Goal: Transaction & Acquisition: Purchase product/service

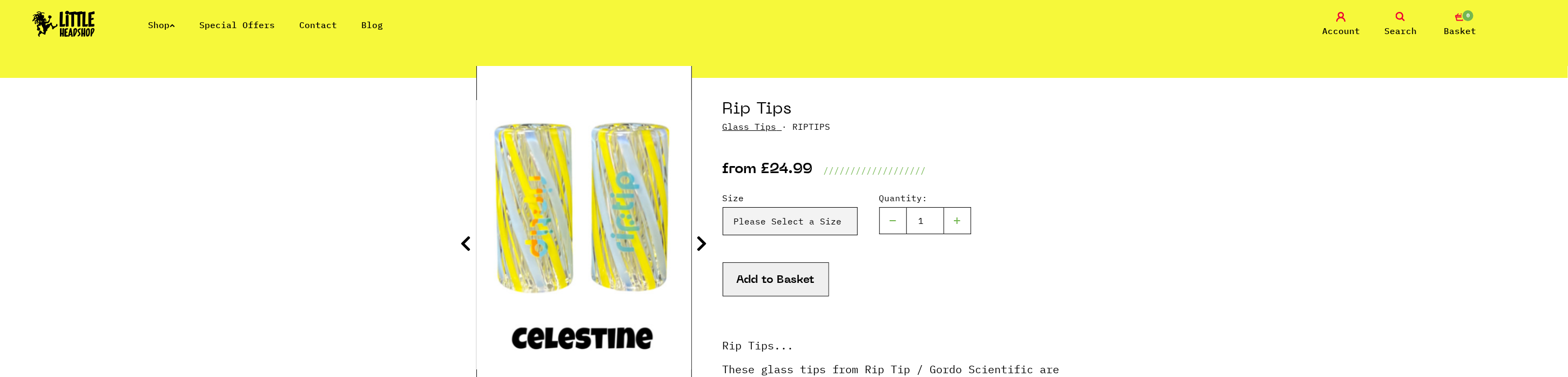
scroll to position [108, 0]
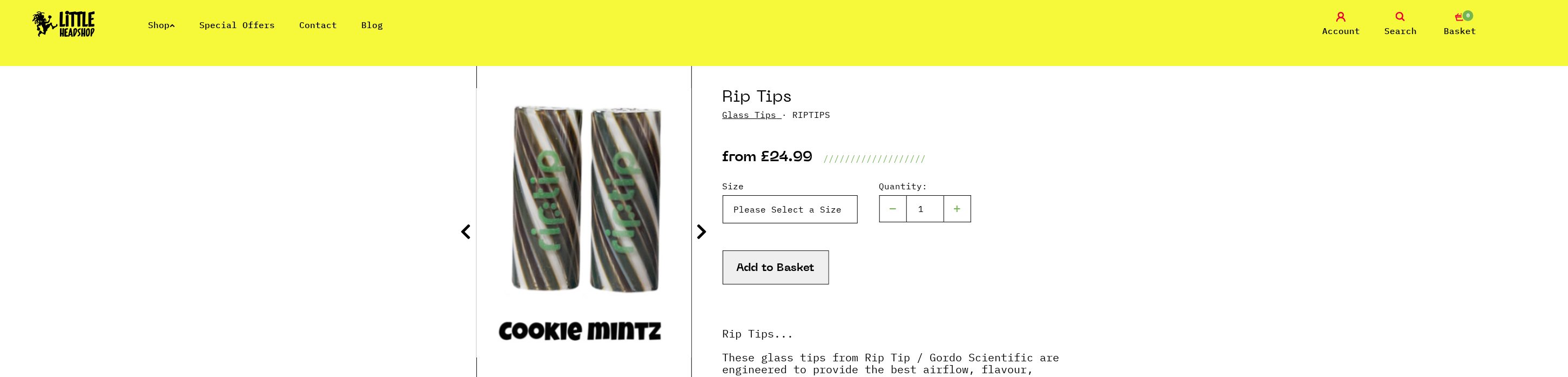
click at [826, 214] on select "Please Select a Size Rip Tips - Size 7 - Clear - £24.99 (Out of Stock) Rip Tips…" at bounding box center [790, 209] width 135 height 28
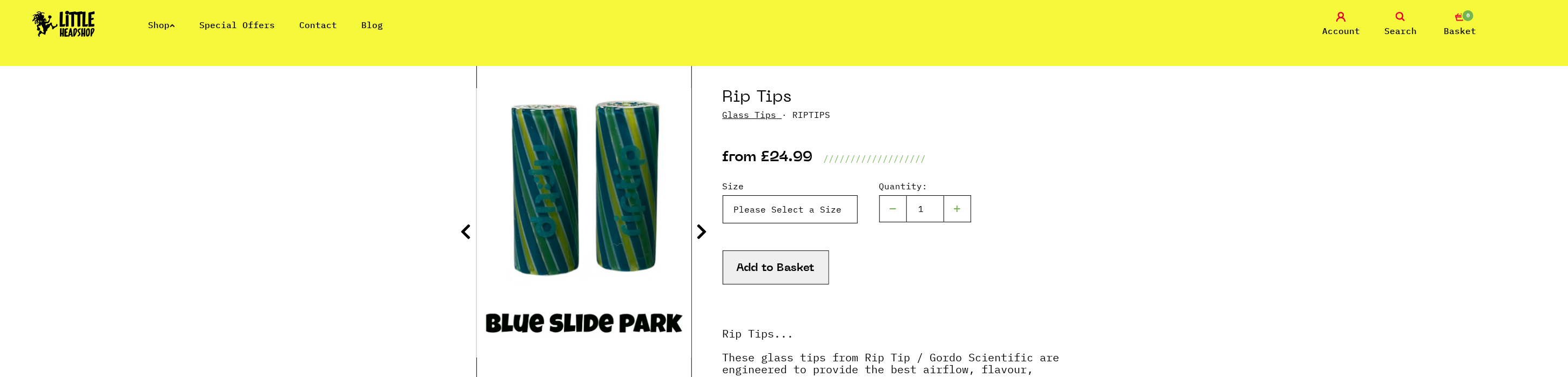
select select "1804"
click at [723, 195] on select "Please Select a Size Rip Tips - Size 7 - Clear - £24.99 (Out of Stock) Rip Tips…" at bounding box center [790, 209] width 135 height 28
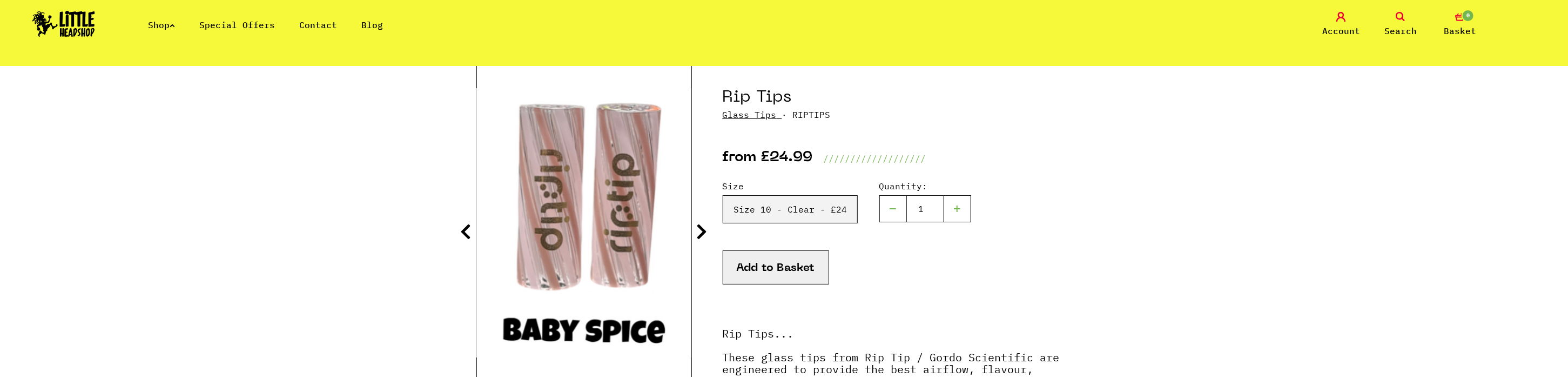
click at [705, 229] on icon at bounding box center [702, 232] width 11 height 17
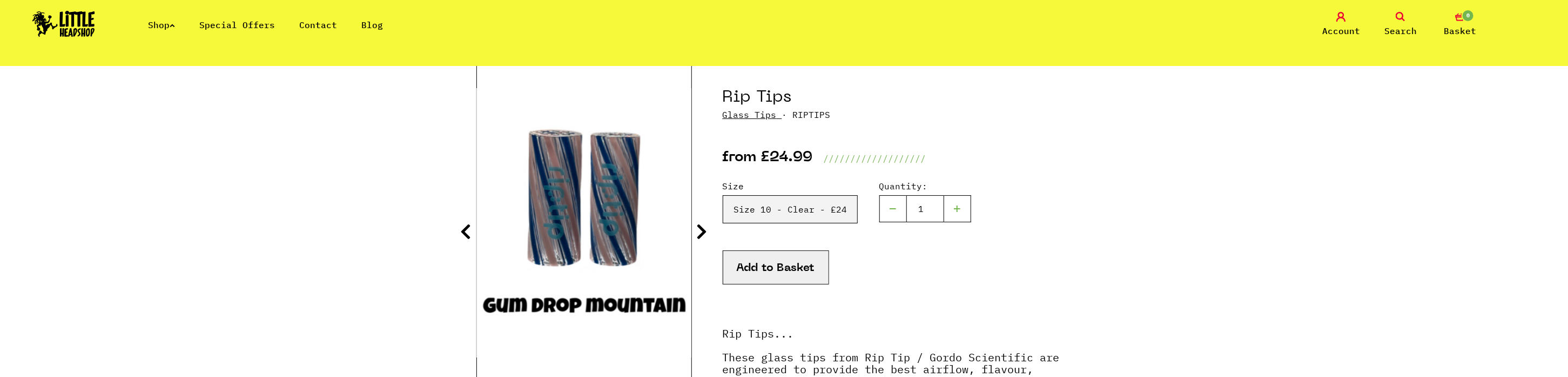
click at [705, 229] on icon at bounding box center [702, 232] width 11 height 17
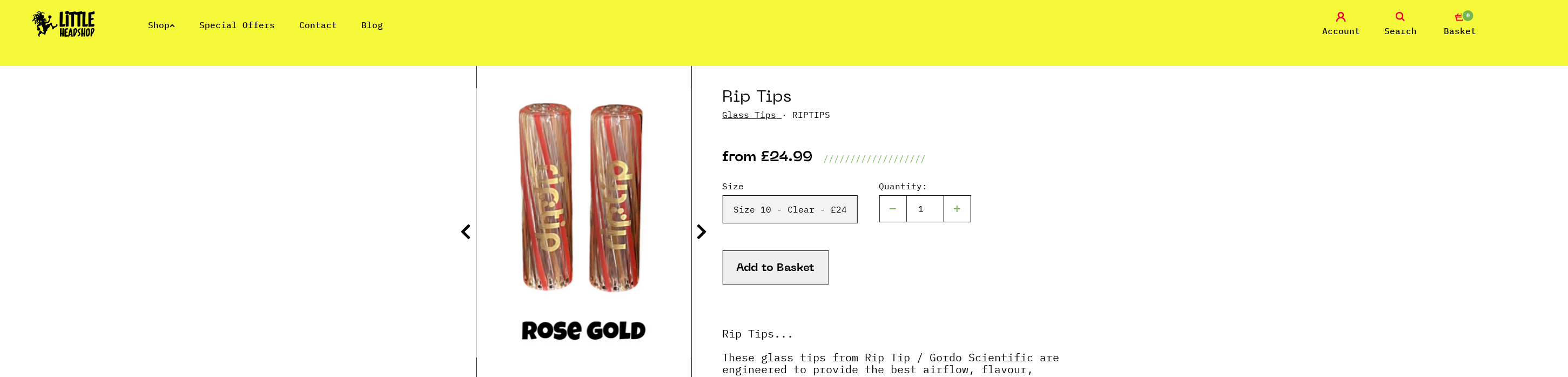
click at [705, 229] on icon at bounding box center [702, 232] width 11 height 17
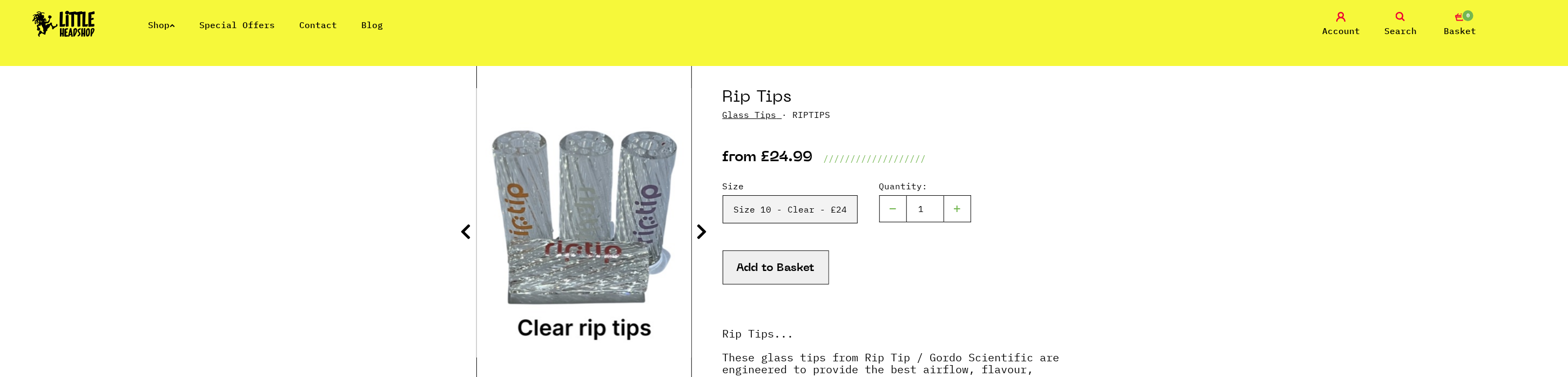
click at [705, 229] on icon at bounding box center [702, 232] width 11 height 17
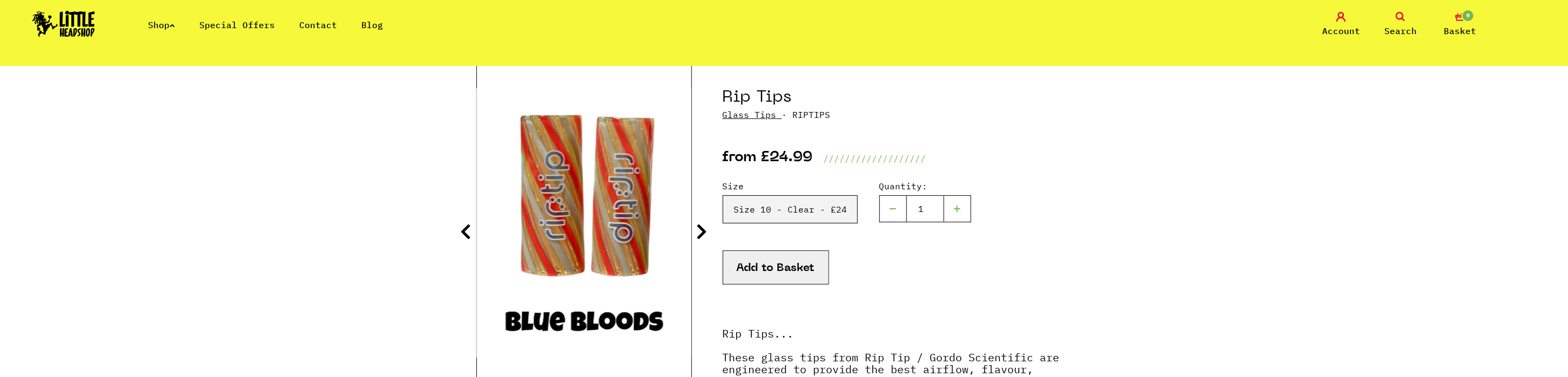
click at [705, 229] on icon at bounding box center [702, 232] width 11 height 17
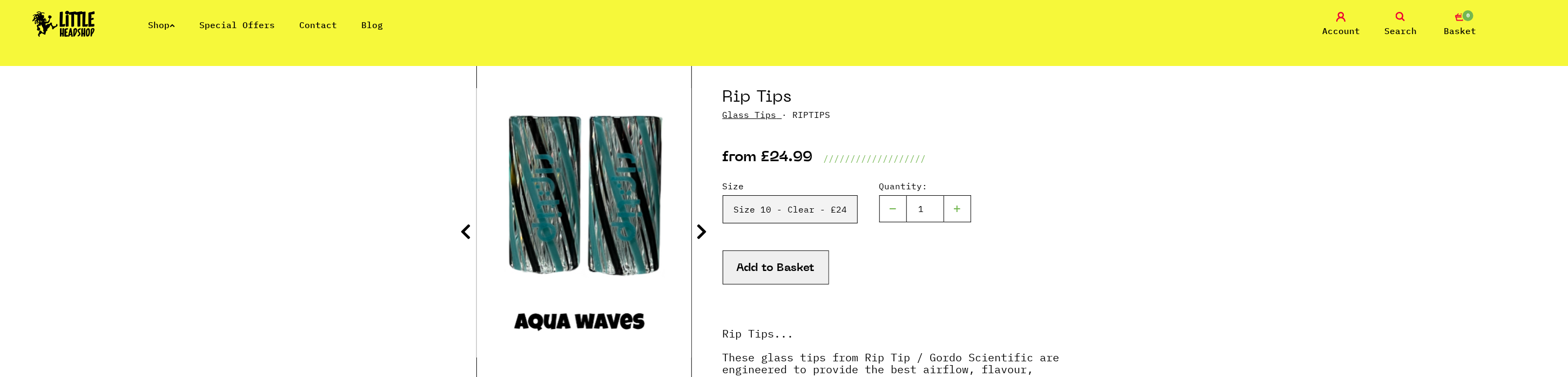
click at [704, 229] on icon at bounding box center [702, 232] width 11 height 17
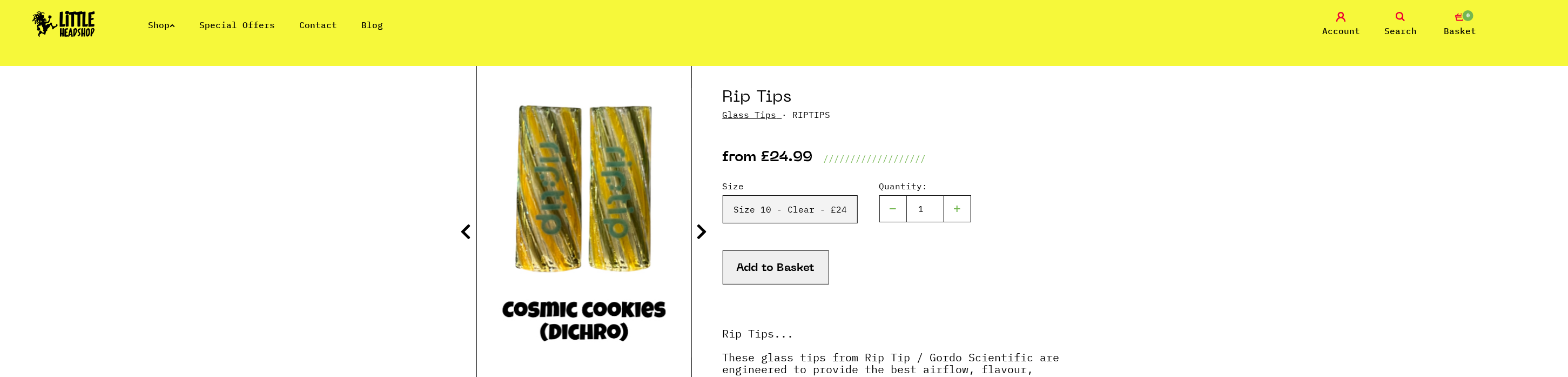
click at [703, 228] on icon at bounding box center [702, 232] width 11 height 17
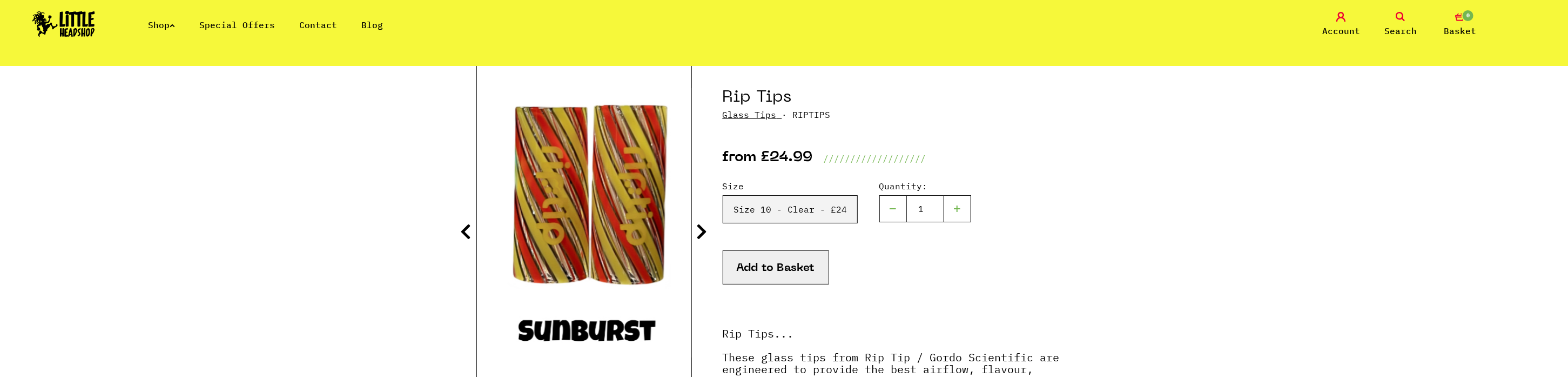
click at [703, 228] on icon at bounding box center [702, 232] width 11 height 17
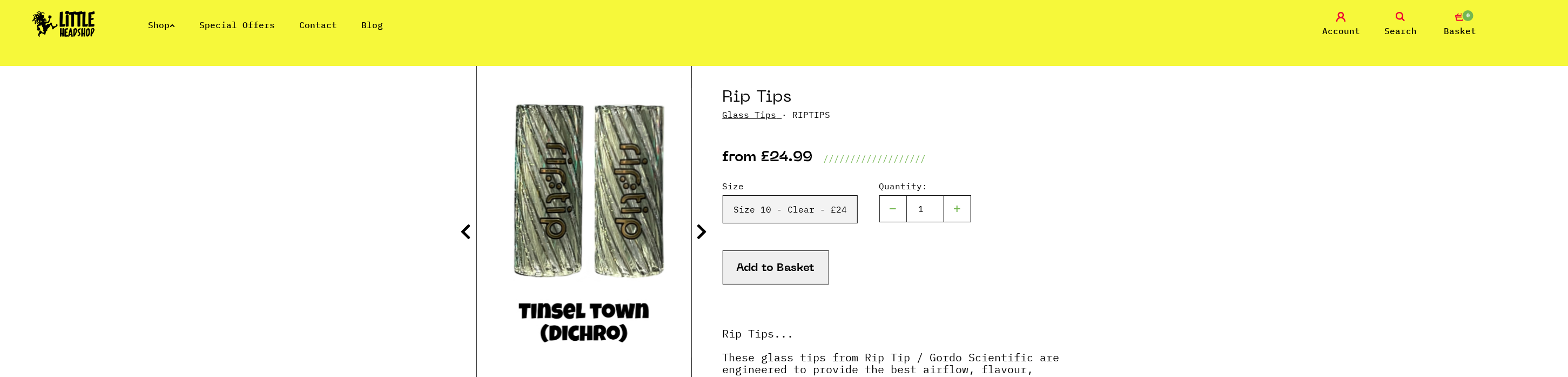
click at [703, 228] on icon at bounding box center [702, 232] width 11 height 17
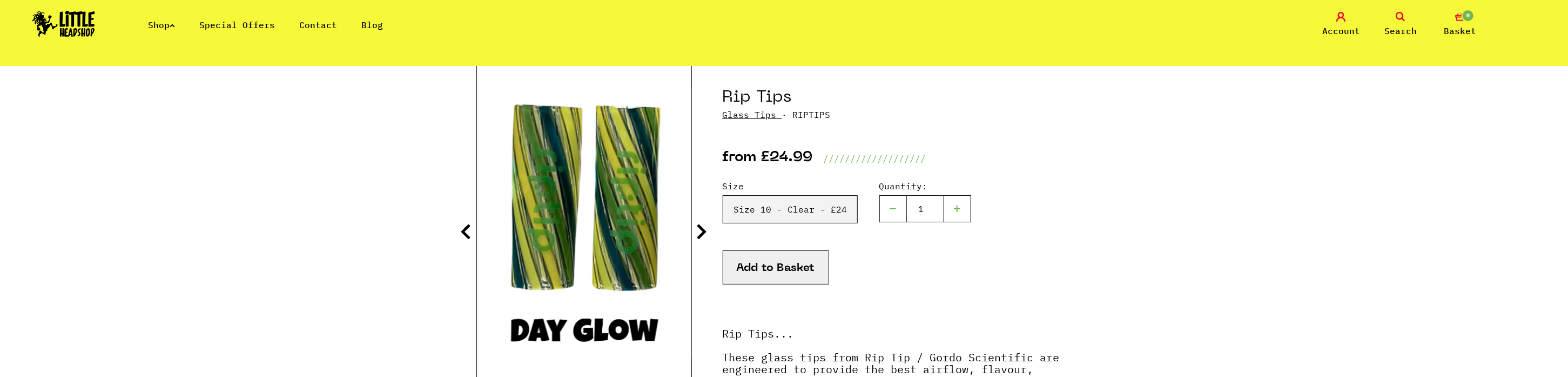
click at [703, 228] on icon at bounding box center [702, 232] width 11 height 17
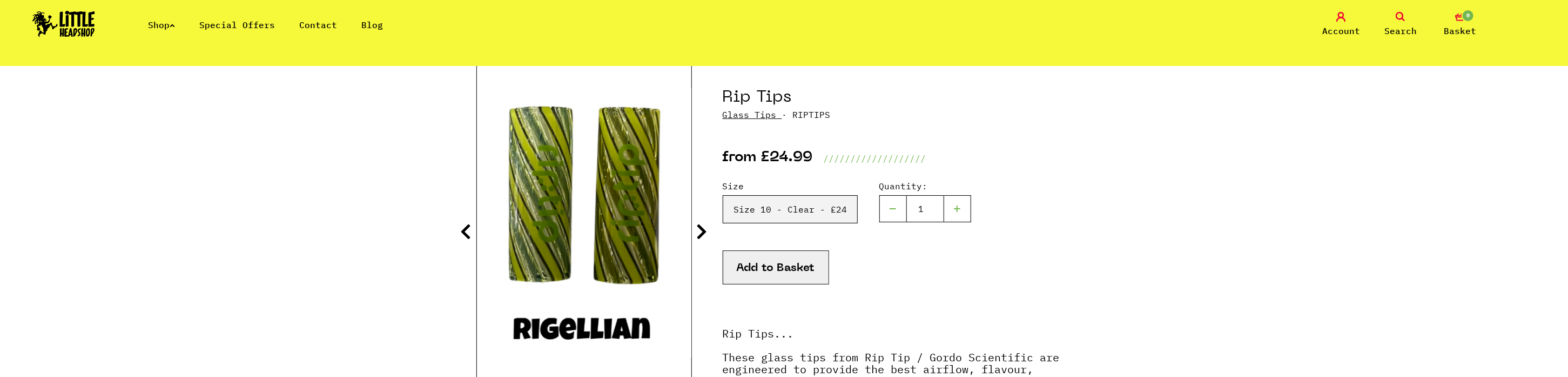
click at [703, 228] on icon at bounding box center [702, 232] width 11 height 17
